Goal: Obtain resource: Obtain resource

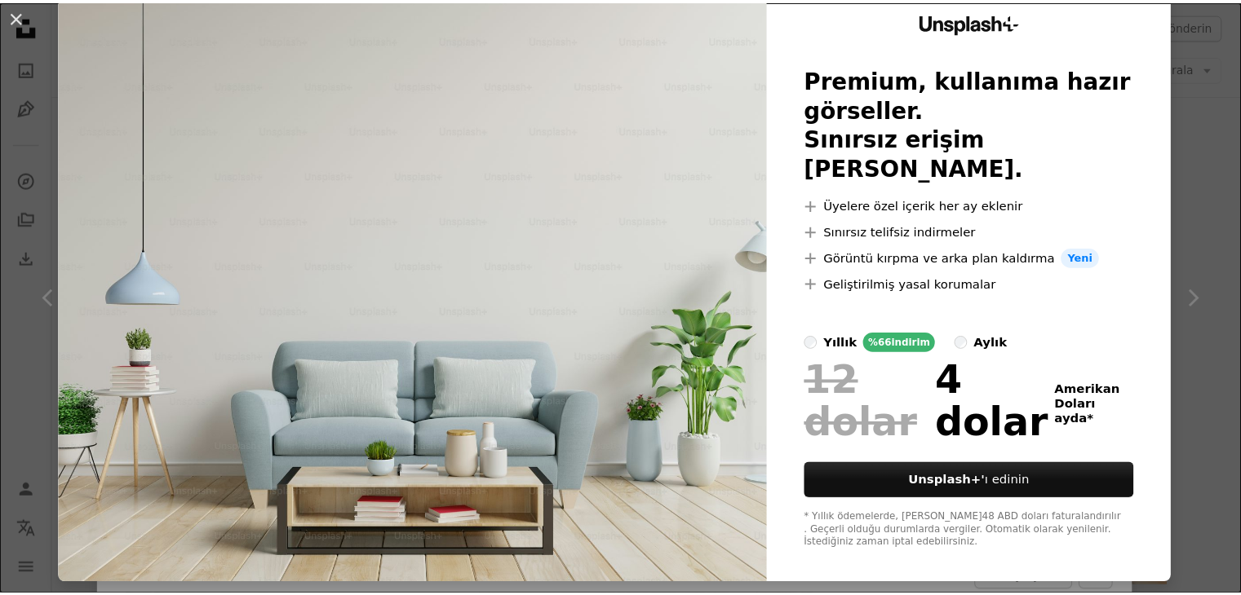
scroll to position [62, 0]
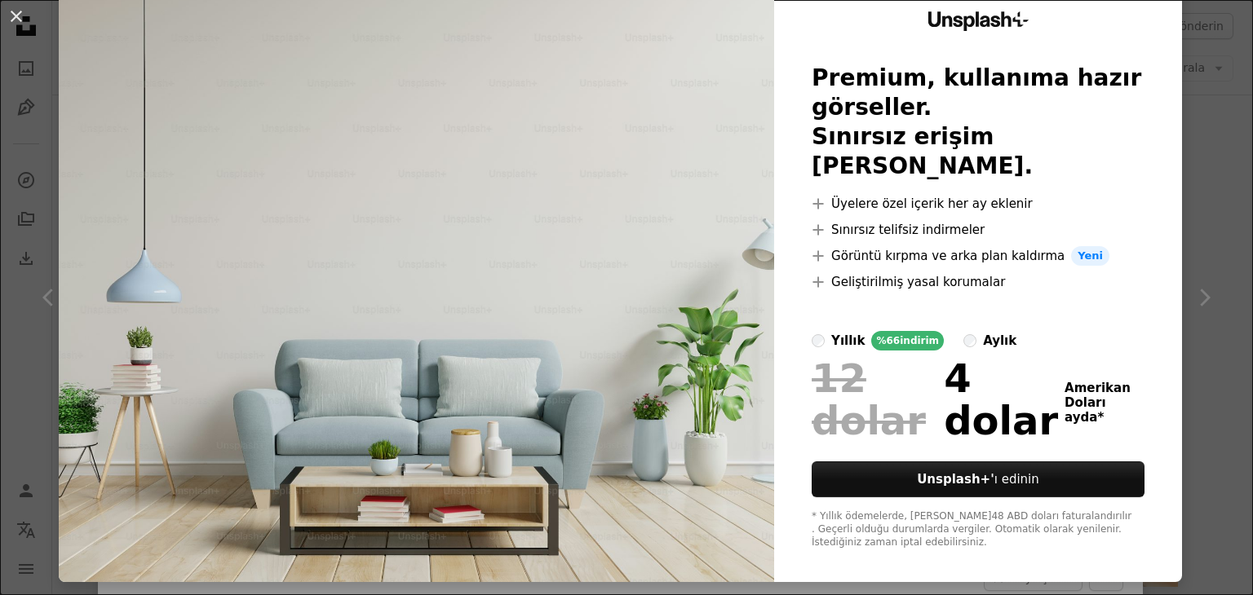
click at [1184, 166] on div "An X shape Unsplash+ Premium, kullanıma hazır görseller. Sınırsız erişim [PERSO…" at bounding box center [626, 297] width 1253 height 595
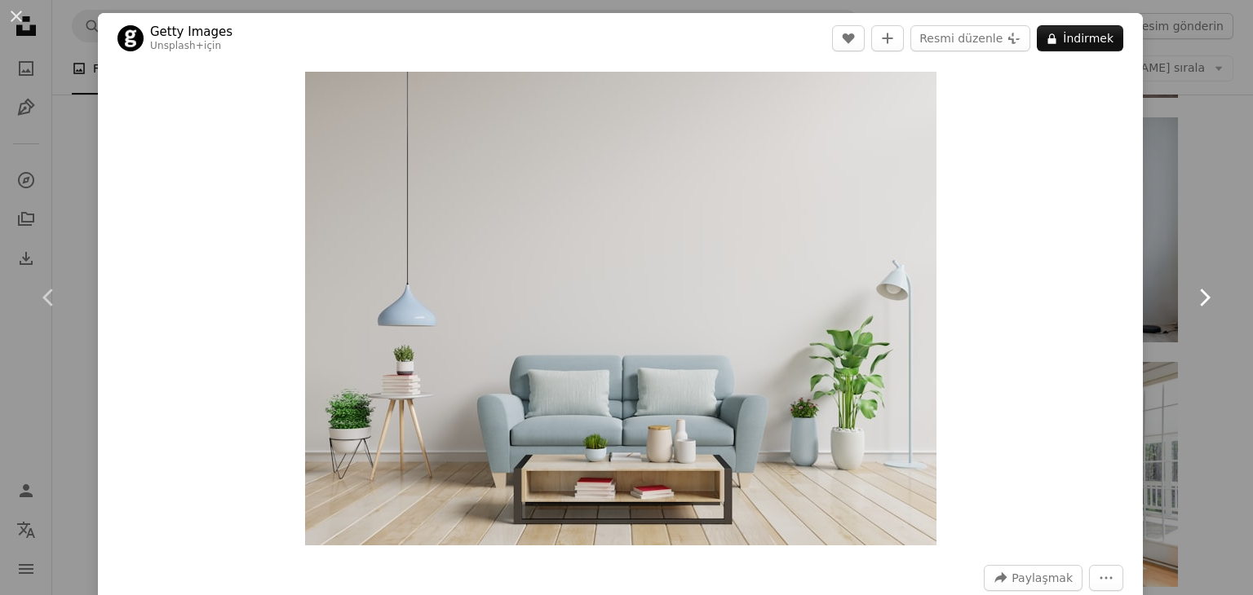
click at [1197, 236] on link "Chevron right" at bounding box center [1204, 297] width 98 height 157
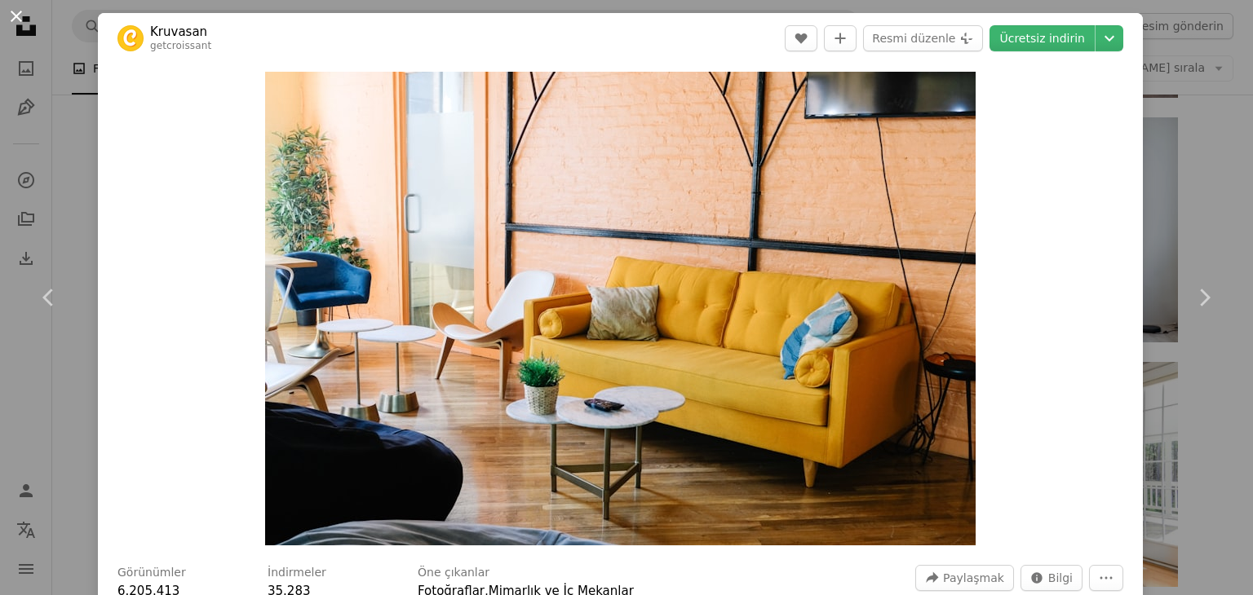
click at [10, 20] on button "An X shape" at bounding box center [17, 17] width 20 height 20
